Goal: Register for event/course

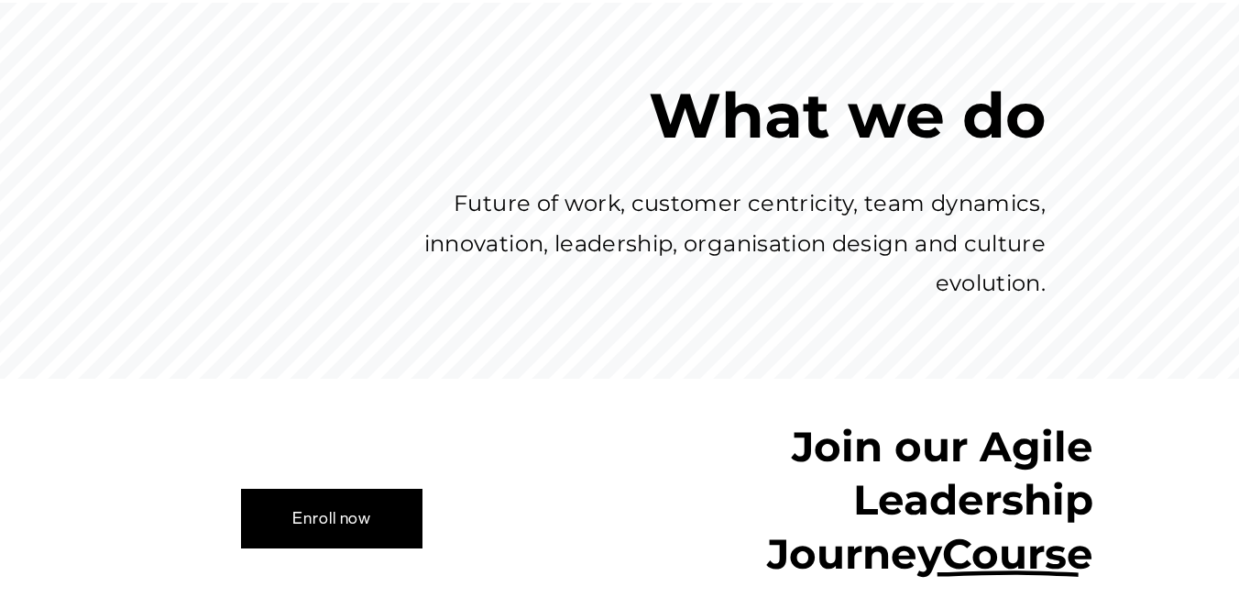
scroll to position [1060, 0]
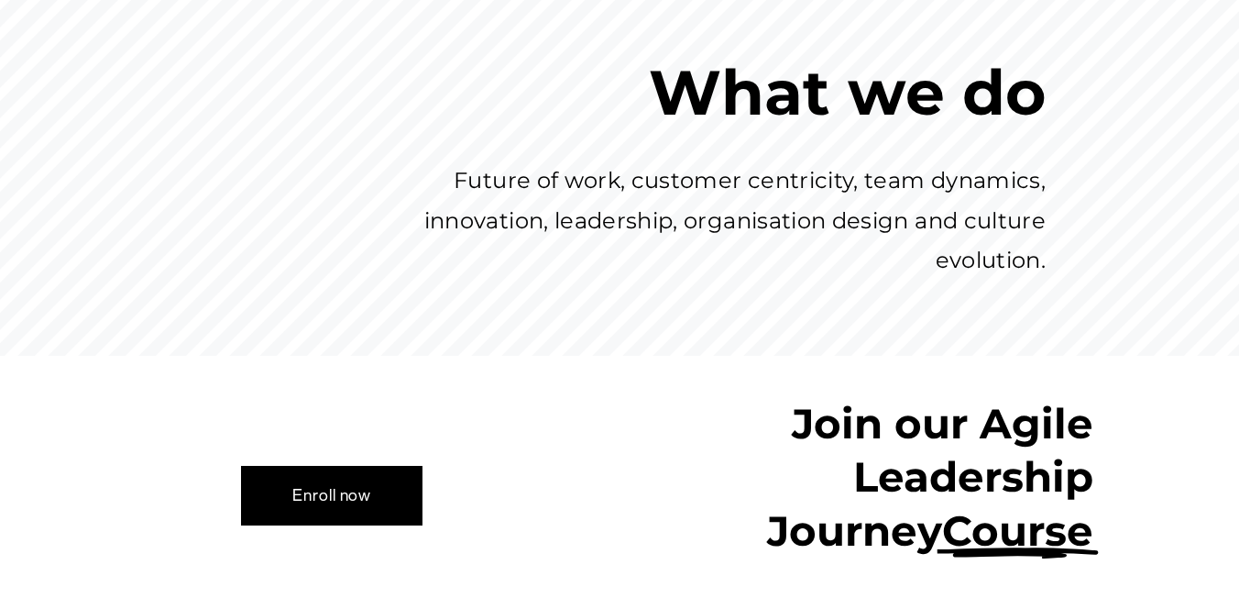
click at [346, 466] on link "Enroll now" at bounding box center [332, 495] width 182 height 59
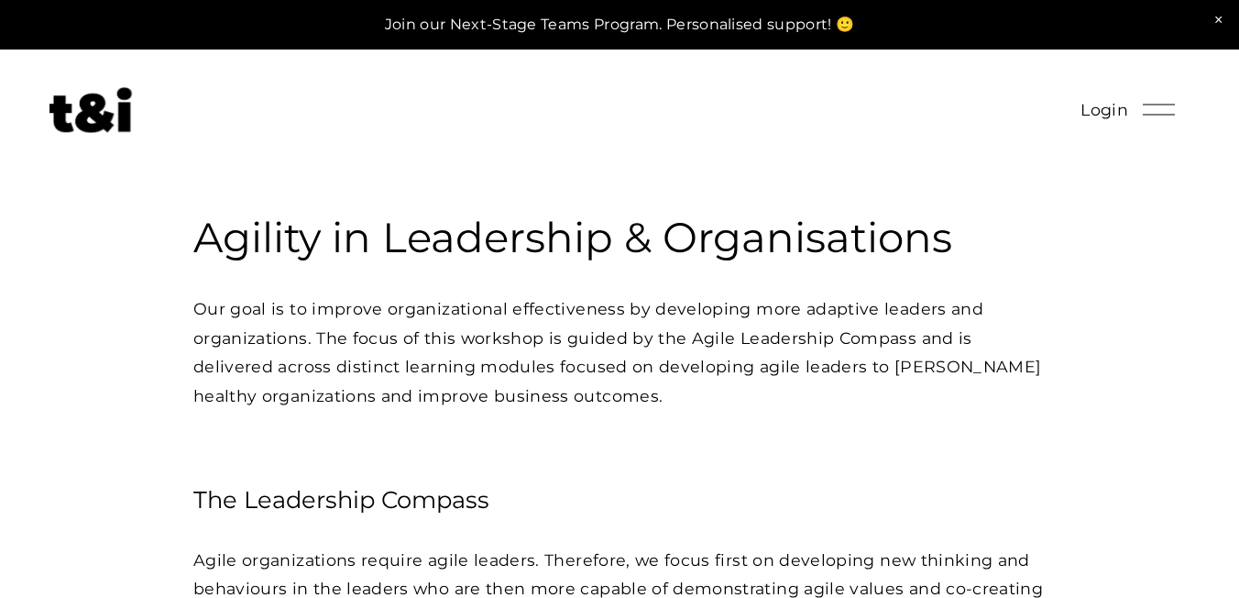
click at [419, 237] on h3 "Agility in Leadership & Organisations" at bounding box center [619, 238] width 853 height 54
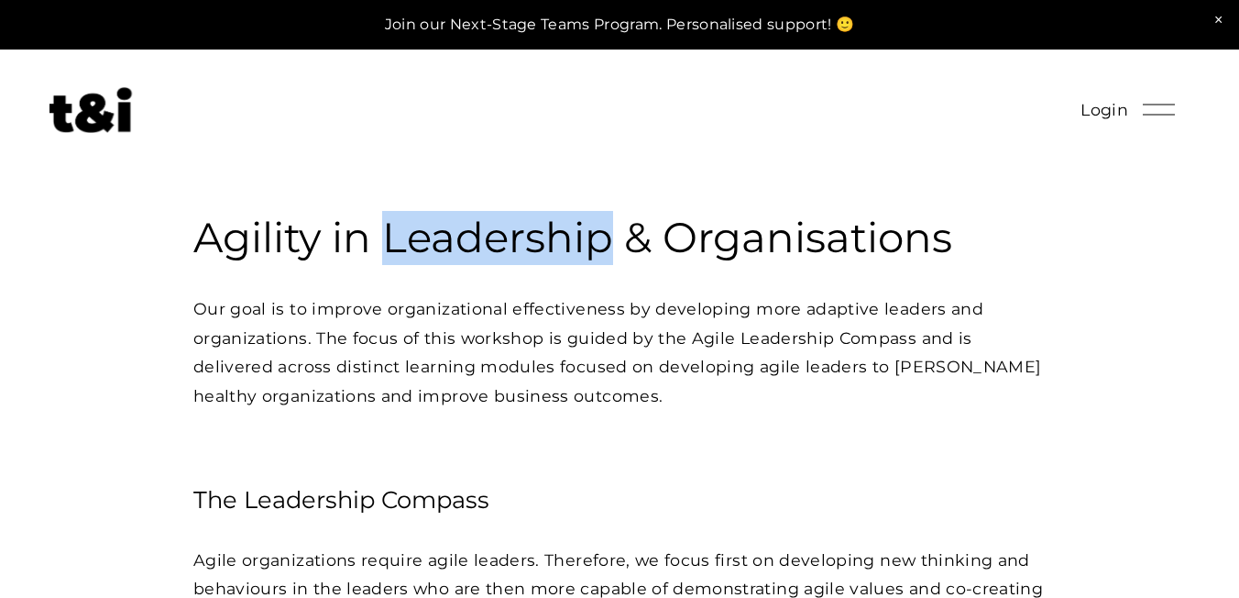
click at [419, 237] on h3 "Agility in Leadership & Organisations" at bounding box center [619, 238] width 853 height 54
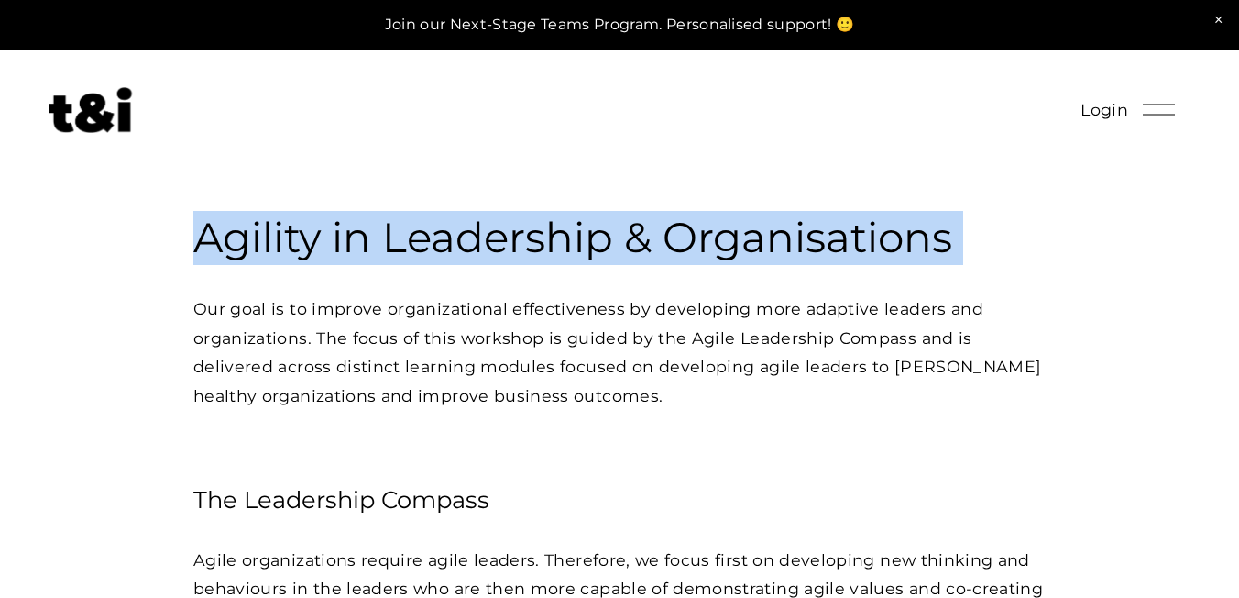
click at [419, 237] on h3 "Agility in Leadership & Organisations" at bounding box center [619, 238] width 853 height 54
copy h3 "Agility in Leadership & Organisations"
